Goal: Book appointment/travel/reservation

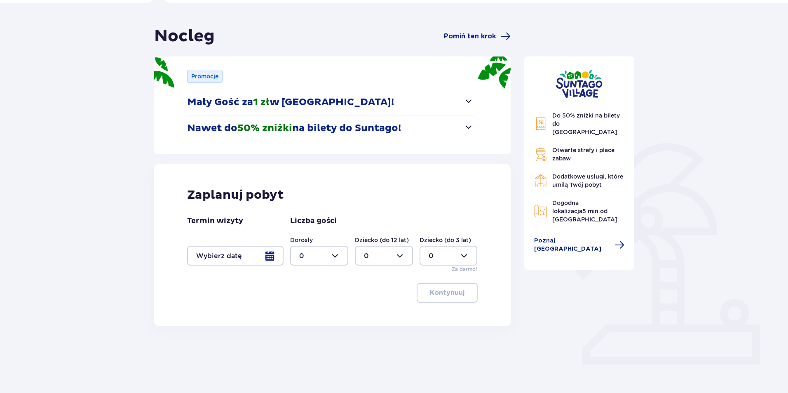
scroll to position [65, 0]
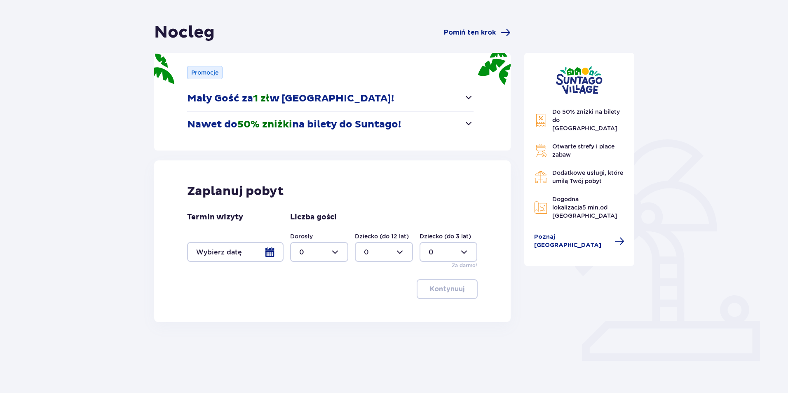
click at [472, 125] on span "button" at bounding box center [469, 123] width 10 height 10
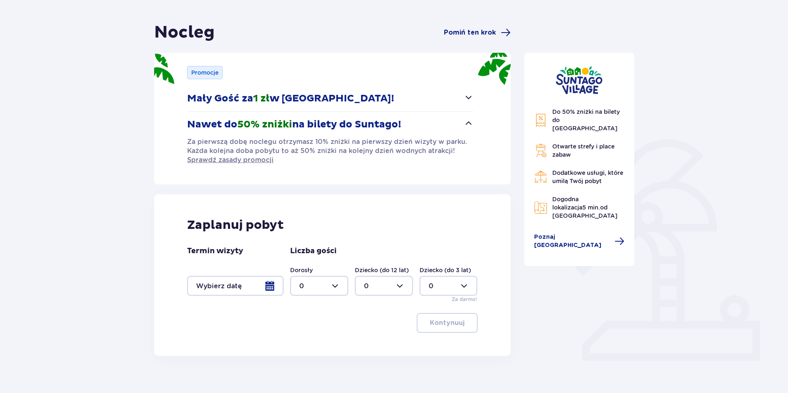
click at [475, 121] on div "Promocje Mały Gość za 1 zł w [GEOGRAPHIC_DATA]! Noc za złotówkę dla dzieci od 3…" at bounding box center [332, 118] width 357 height 131
click at [257, 293] on div at bounding box center [235, 286] width 96 height 20
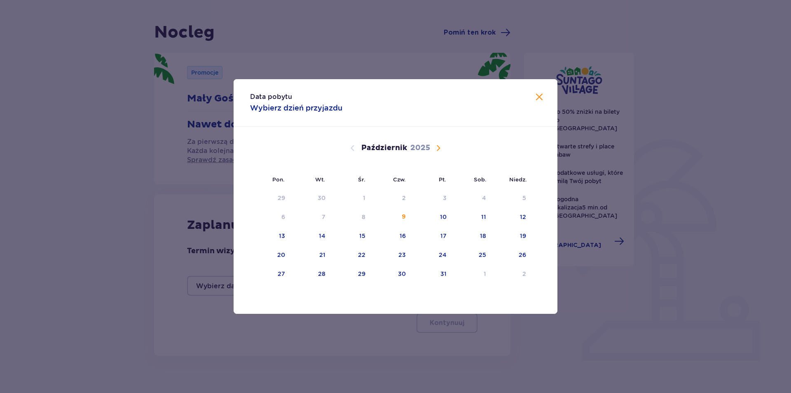
click at [439, 143] on span "Następny miesiąc" at bounding box center [439, 148] width 10 height 10
drag, startPoint x: 366, startPoint y: 278, endPoint x: 375, endPoint y: 268, distance: 12.8
click at [366, 278] on div "31" at bounding box center [351, 274] width 41 height 18
click at [432, 143] on div "[DATE]" at bounding box center [395, 158] width 273 height 62
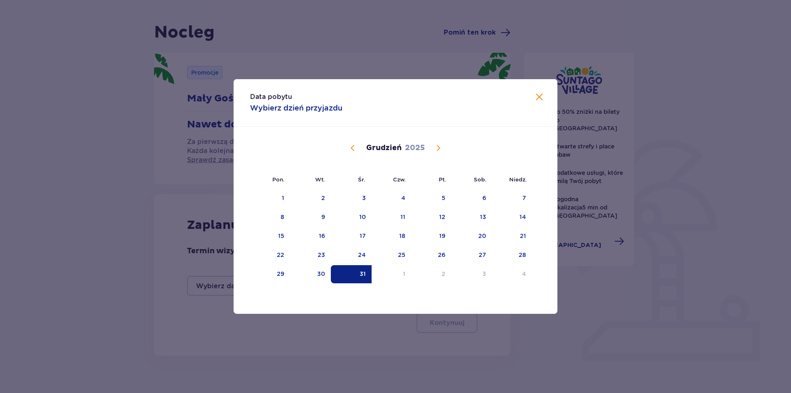
click at [435, 153] on span "Następny miesiąc" at bounding box center [439, 148] width 10 height 10
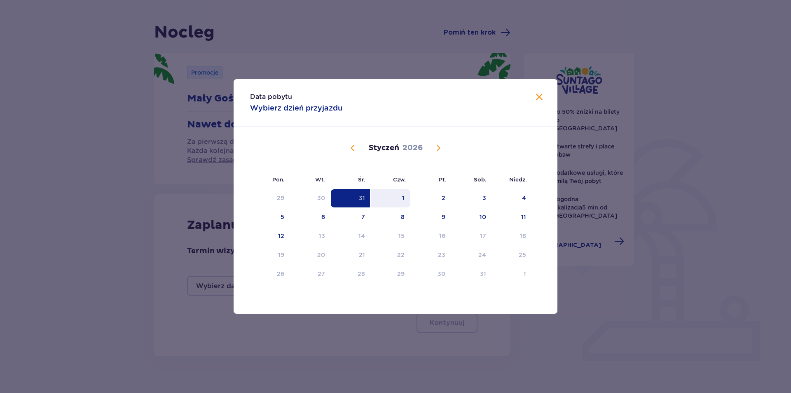
click at [397, 203] on div "1" at bounding box center [391, 198] width 40 height 18
type input "[DATE] - [DATE]"
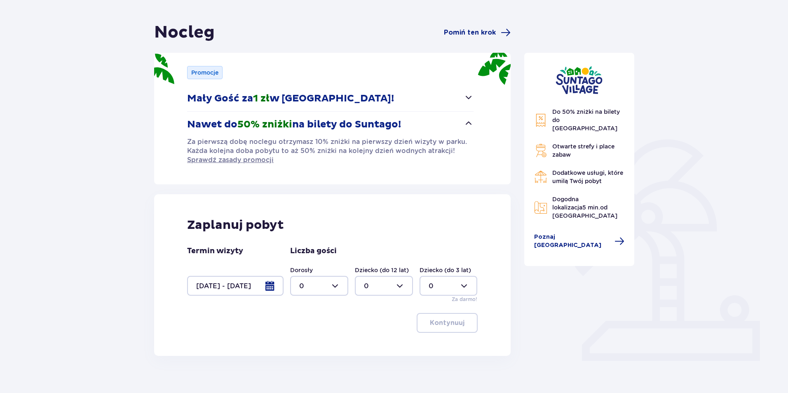
click at [542, 94] on div at bounding box center [579, 80] width 91 height 28
click at [336, 292] on div at bounding box center [319, 286] width 58 height 20
click at [319, 343] on div "2" at bounding box center [319, 345] width 40 height 9
type input "2"
click at [450, 328] on button "Kontynuuj" at bounding box center [447, 323] width 61 height 20
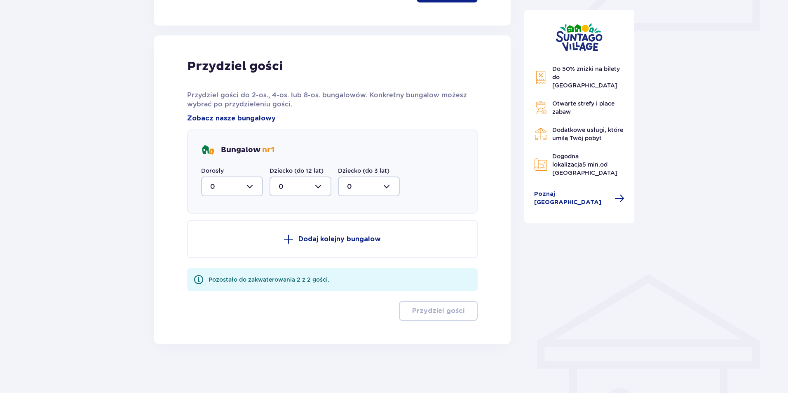
scroll to position [396, 0]
click at [246, 186] on div at bounding box center [232, 186] width 62 height 20
click at [231, 244] on div "2" at bounding box center [232, 245] width 44 height 9
type input "2"
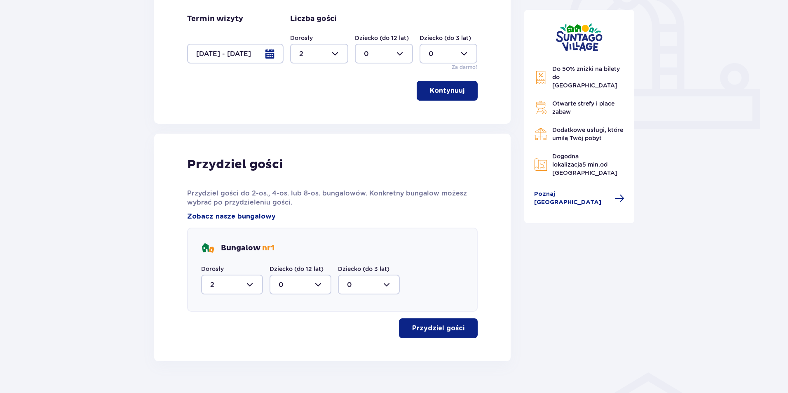
scroll to position [315, 0]
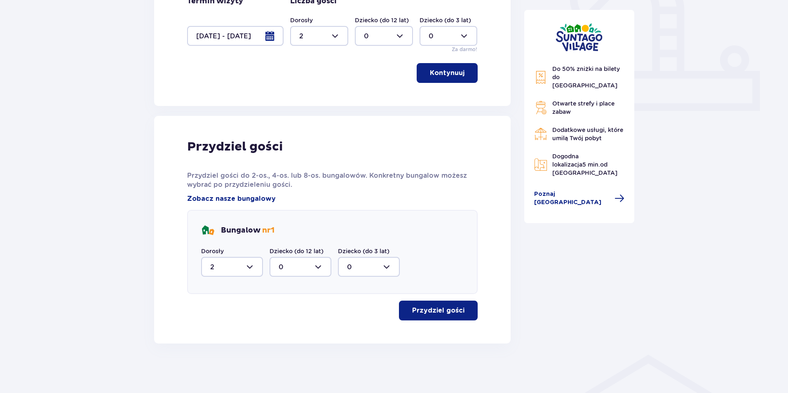
click at [455, 310] on p "Przydziel gości" at bounding box center [438, 310] width 52 height 9
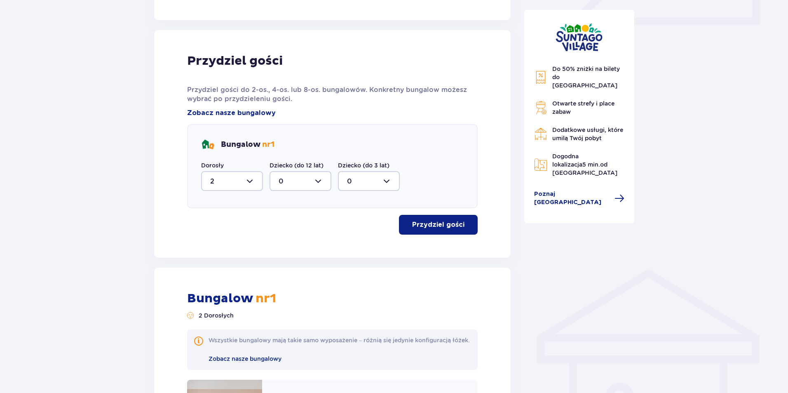
scroll to position [338, 0]
